Goal: Information Seeking & Learning: Check status

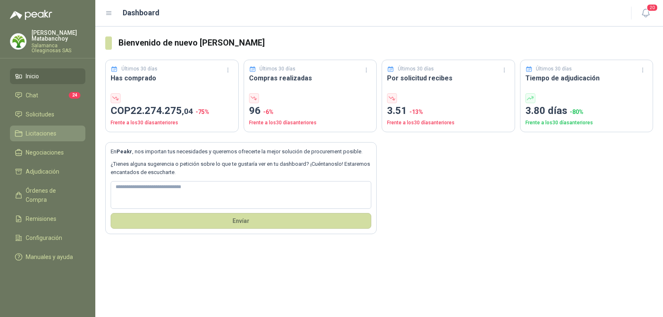
click at [58, 128] on link "Licitaciones" at bounding box center [47, 133] width 75 height 16
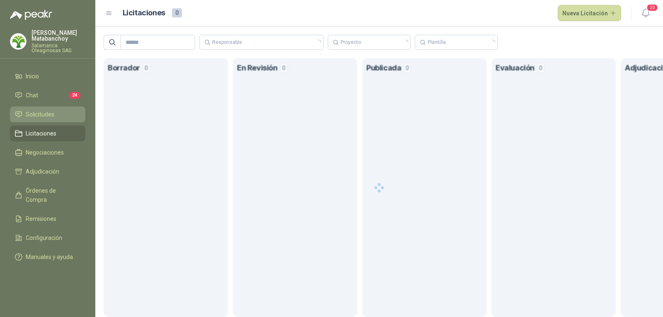
click at [58, 112] on li "Solicitudes" at bounding box center [47, 114] width 65 height 9
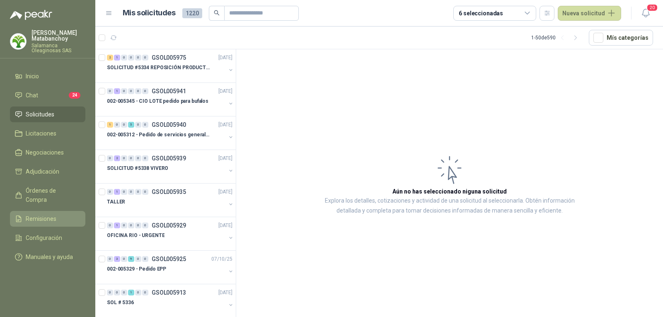
click at [41, 216] on link "Remisiones" at bounding box center [47, 219] width 75 height 16
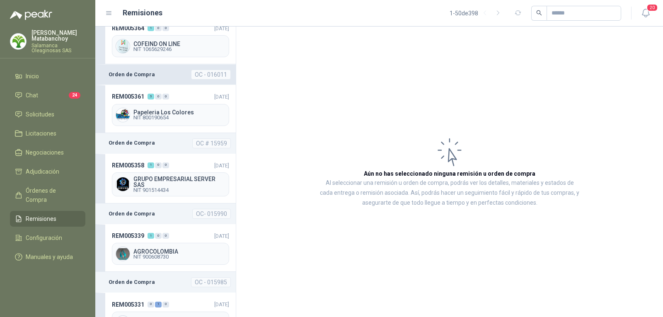
scroll to position [414, 0]
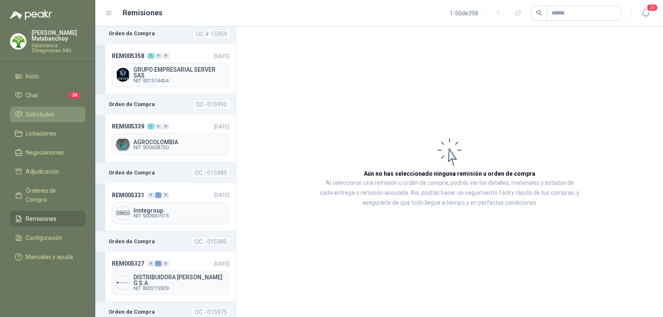
click at [49, 111] on span "Solicitudes" at bounding box center [40, 114] width 29 height 9
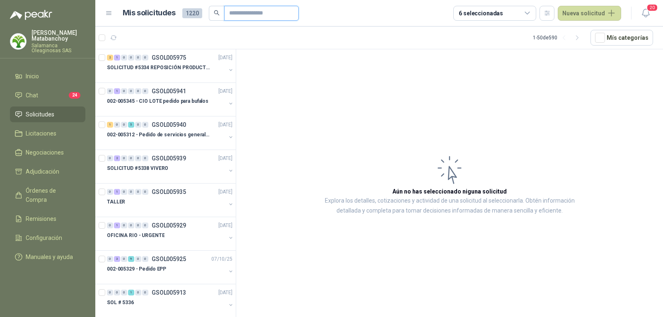
click at [235, 17] on input "text" at bounding box center [258, 13] width 58 height 14
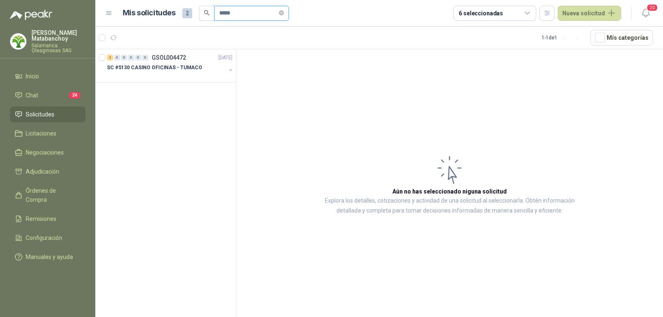
type input "*****"
click at [177, 46] on article "1 - 1 de 1 Mís categorías" at bounding box center [378, 38] width 567 height 22
click at [178, 60] on p "GSOL004472" at bounding box center [169, 58] width 34 height 6
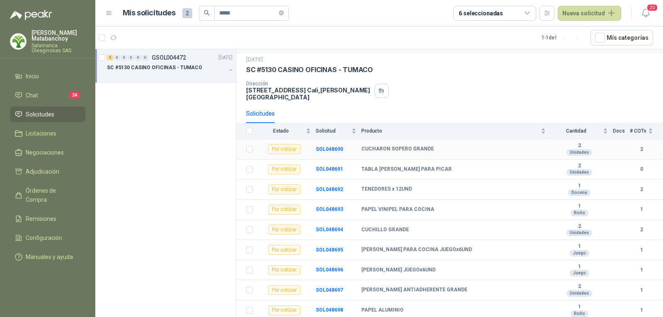
scroll to position [71, 0]
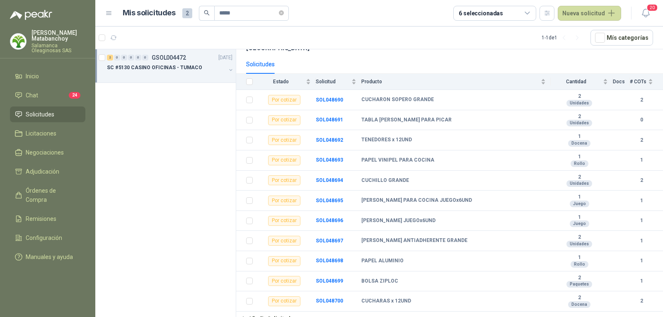
click at [27, 30] on div "Tatiana Matabanchoy Salamanca Oleaginosas SAS" at bounding box center [47, 41] width 75 height 23
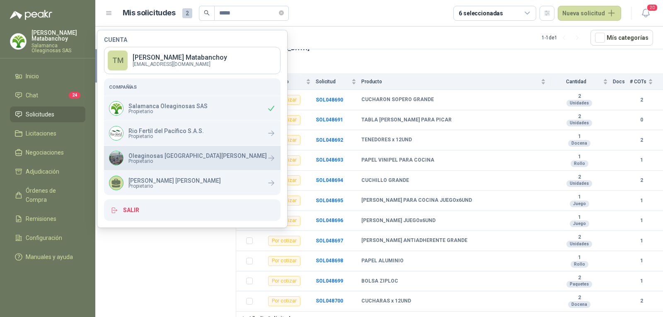
click at [151, 151] on div "Oleaginosas San Fernando Propietario" at bounding box center [192, 158] width 176 height 24
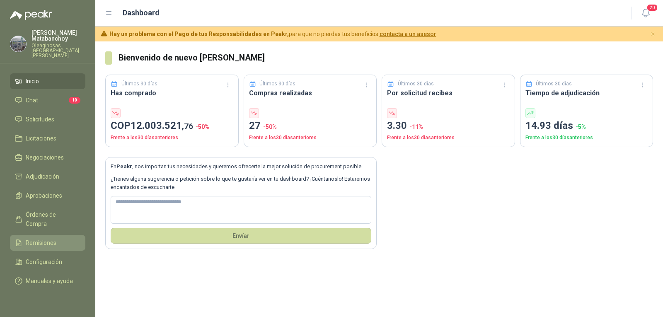
click at [28, 238] on span "Remisiones" at bounding box center [41, 242] width 31 height 9
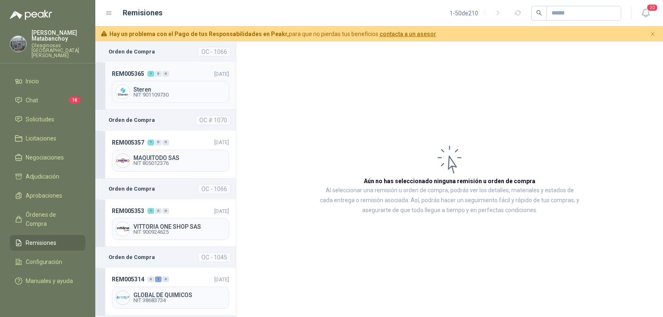
click at [183, 76] on header "REM005365 1 0 0 10/10/2025" at bounding box center [170, 73] width 117 height 9
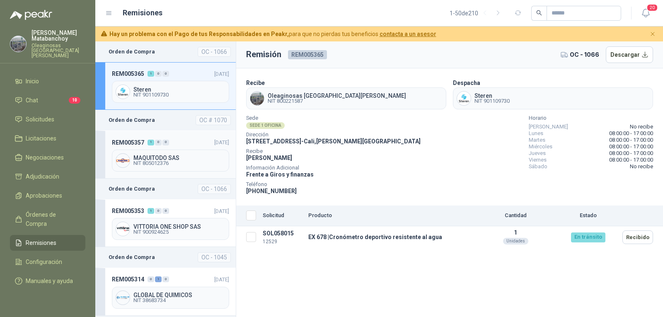
click at [179, 149] on div "MAQUITODO SAS NIT 805012376" at bounding box center [170, 160] width 117 height 22
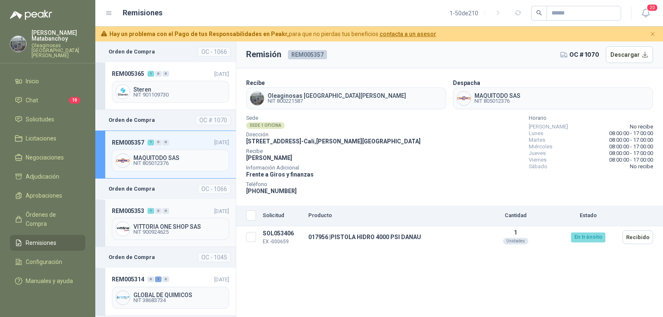
click at [185, 205] on div "REM005353 1 0 0 09/10/2025 VITTORIA ONE SHOP SAS NIT 900924625" at bounding box center [165, 223] width 140 height 48
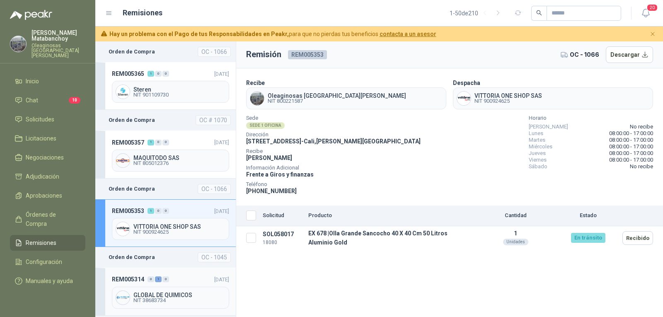
click at [149, 282] on div "REM005314 0 1 0" at bounding box center [140, 279] width 57 height 9
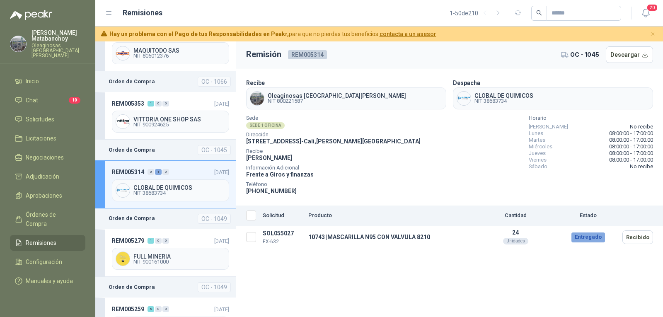
scroll to position [166, 0]
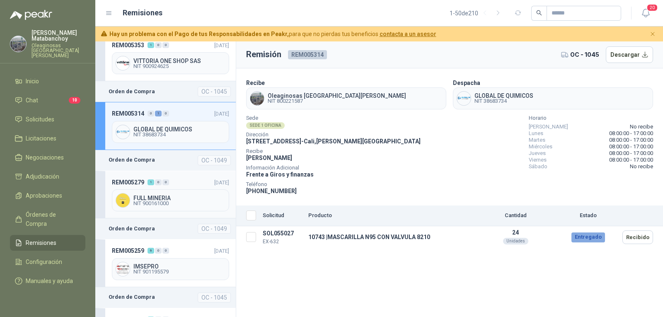
click at [178, 190] on div "FULL MINERIA NIT 900161000" at bounding box center [170, 200] width 117 height 22
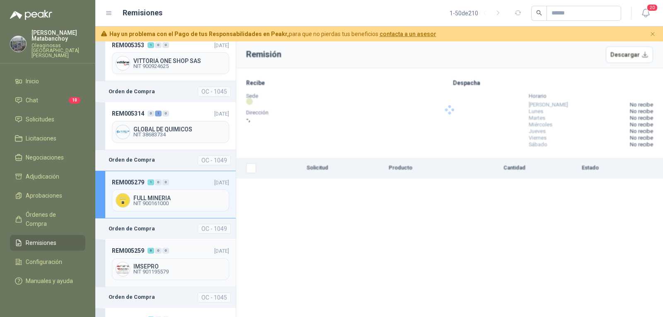
click at [174, 247] on header "REM005259 6 0 0 30/09/2025" at bounding box center [170, 250] width 117 height 9
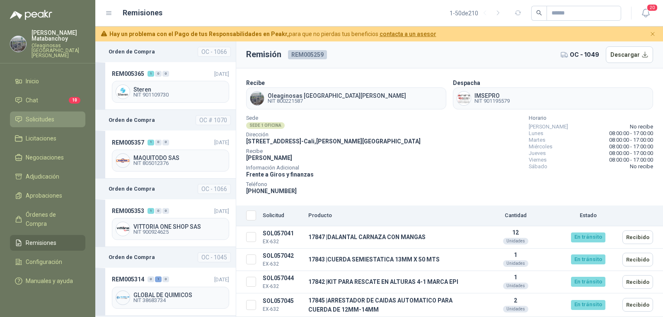
click at [48, 111] on link "Solicitudes" at bounding box center [47, 119] width 75 height 16
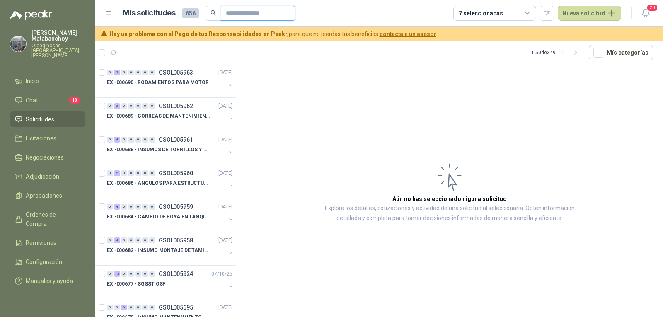
click at [268, 12] on input "text" at bounding box center [255, 13] width 58 height 14
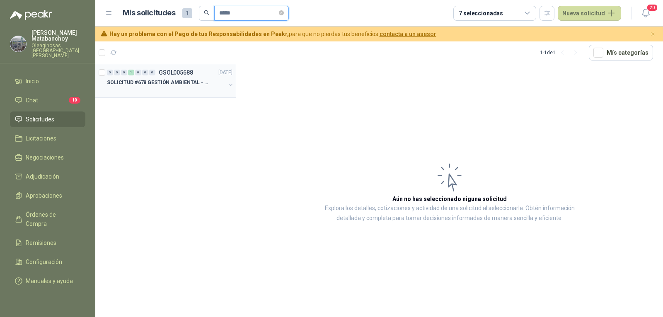
type input "*****"
click at [180, 88] on div at bounding box center [166, 90] width 119 height 7
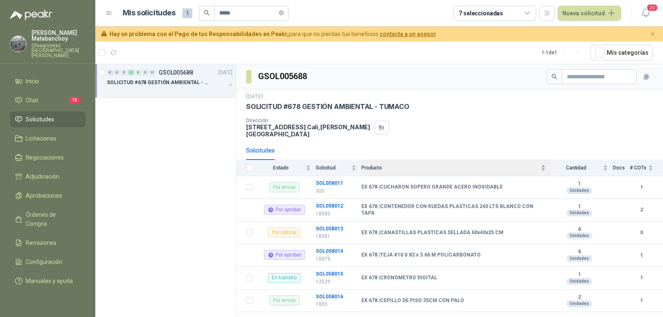
scroll to position [23, 0]
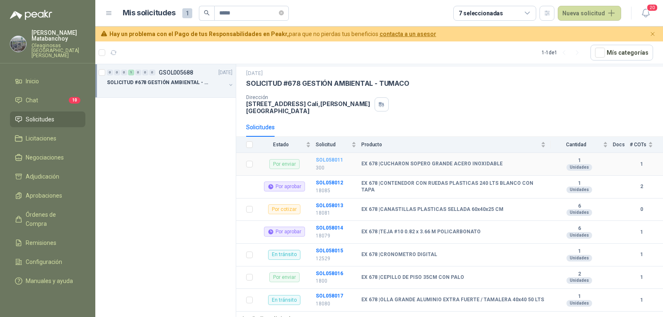
click at [328, 157] on b "SOL058011" at bounding box center [329, 160] width 27 height 6
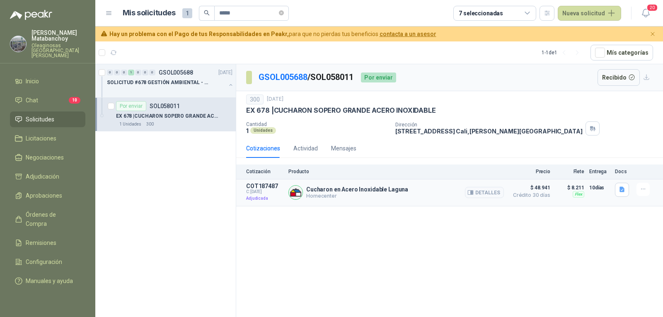
click at [614, 184] on article "COT187487 C: 07/10/2025 Adjudicada Cucharon en Acero Inoxidable Laguna Homecent…" at bounding box center [449, 192] width 426 height 27
click at [620, 188] on icon "button" at bounding box center [621, 189] width 5 height 5
click at [600, 164] on button "image.png" at bounding box center [605, 163] width 36 height 9
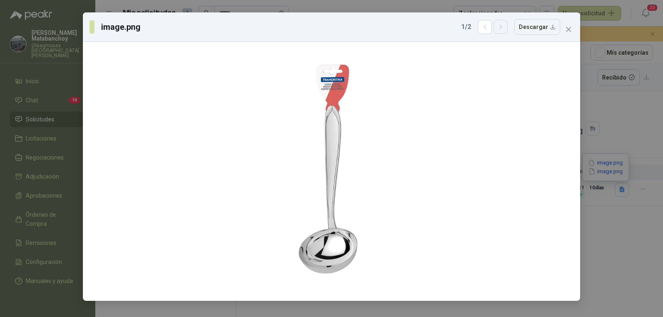
click at [502, 22] on button "button" at bounding box center [500, 27] width 14 height 14
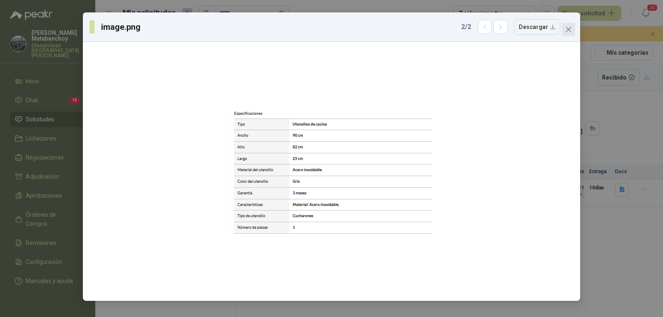
click at [571, 28] on icon "close" at bounding box center [568, 29] width 7 height 7
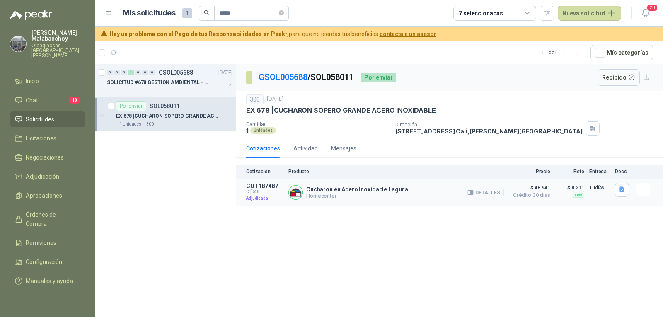
click at [480, 193] on button "Detalles" at bounding box center [484, 192] width 39 height 11
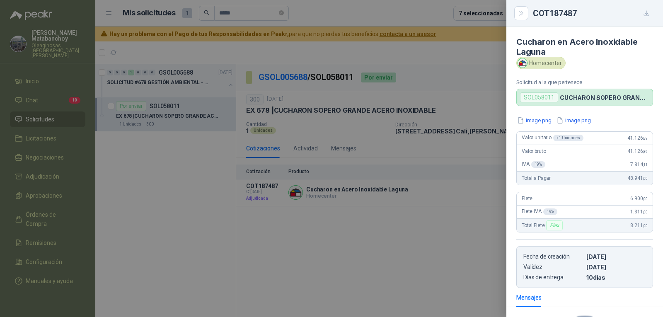
scroll to position [104, 0]
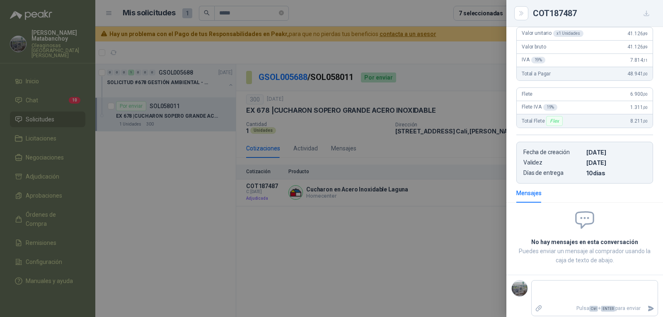
click at [645, 15] on icon "button" at bounding box center [646, 13] width 7 height 7
click at [411, 100] on div at bounding box center [331, 158] width 663 height 317
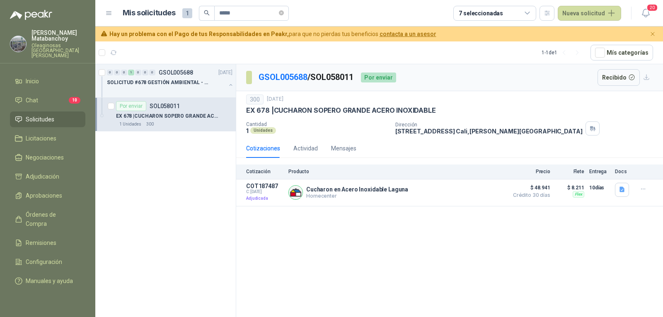
click at [254, 100] on div "300" at bounding box center [254, 99] width 17 height 10
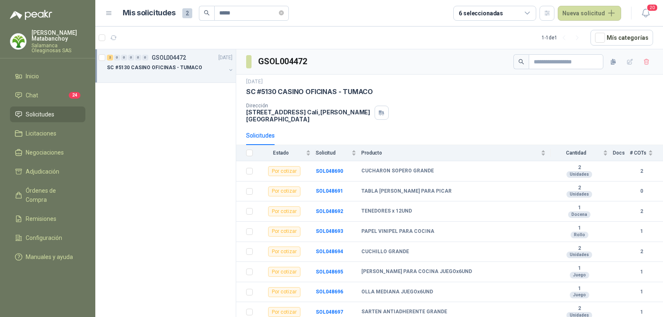
scroll to position [71, 0]
